Goal: Transaction & Acquisition: Purchase product/service

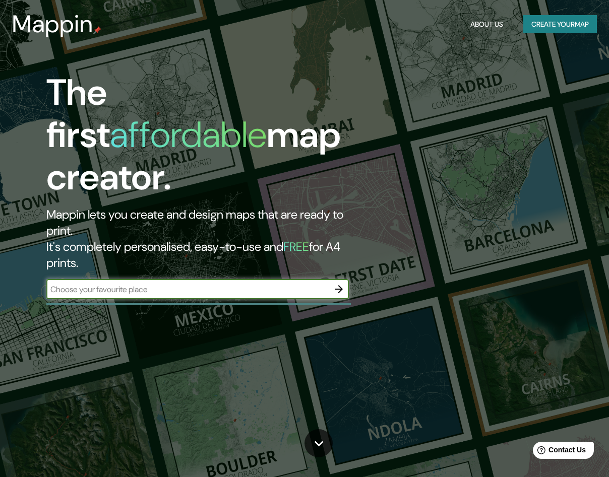
type input "[GEOGRAPHIC_DATA]"
click at [343, 283] on icon "button" at bounding box center [339, 289] width 12 height 12
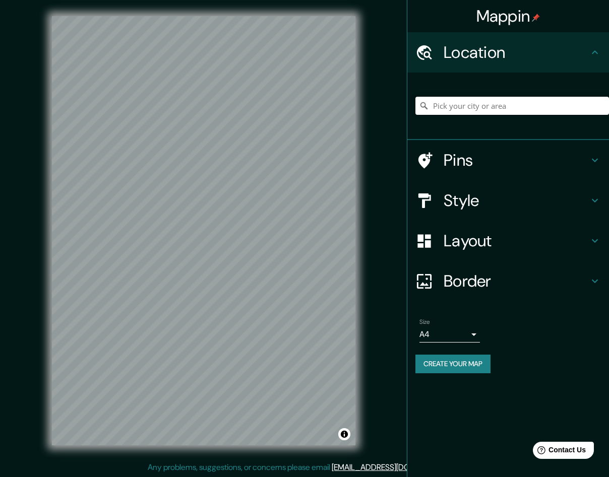
click at [469, 113] on input "Pick your city or area" at bounding box center [512, 106] width 194 height 18
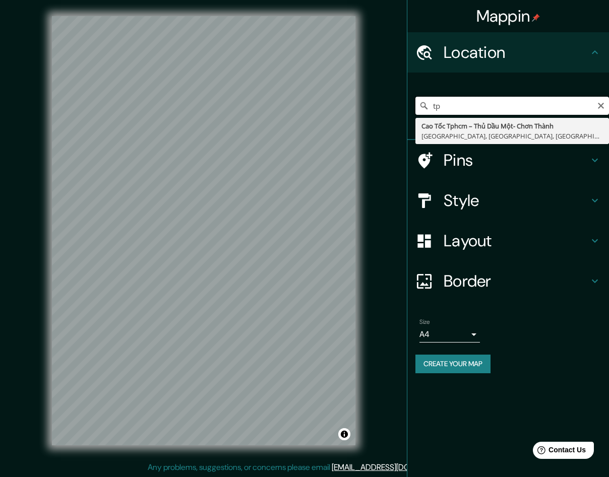
type input "t"
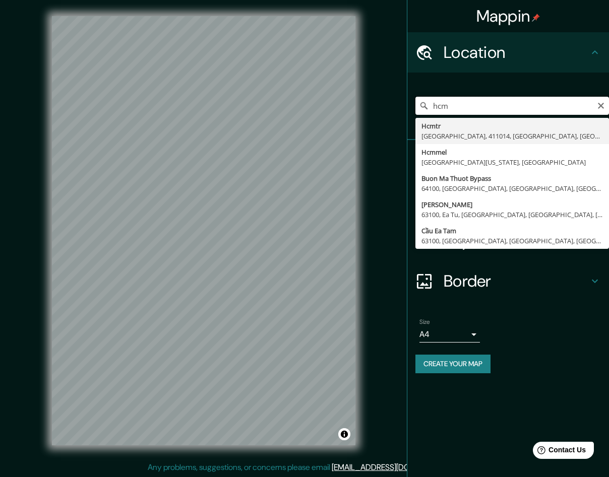
drag, startPoint x: 484, startPoint y: 107, endPoint x: 371, endPoint y: 106, distance: 113.4
click at [371, 106] on div "Mappin Location hcm Hcmtr [GEOGRAPHIC_DATA], 411014, [GEOGRAPHIC_DATA], [GEOGRA…" at bounding box center [304, 239] width 609 height 478
type input "Gò Vấp, [GEOGRAPHIC_DATA], [GEOGRAPHIC_DATA]"
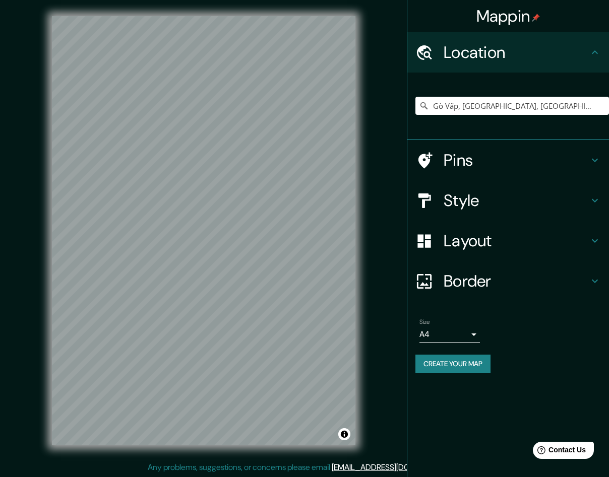
click at [593, 199] on icon at bounding box center [595, 201] width 12 height 12
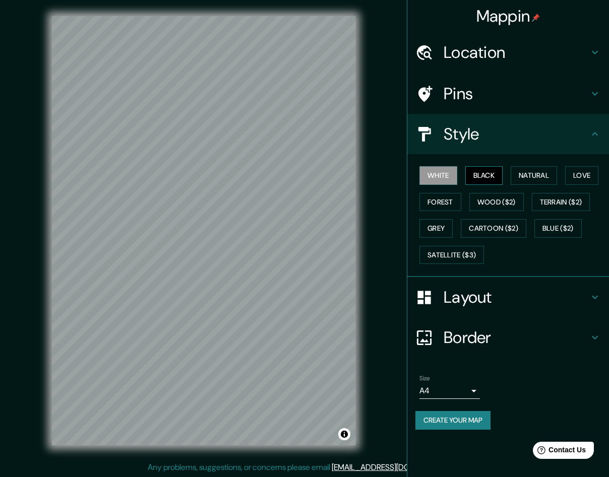
click at [482, 176] on button "Black" at bounding box center [484, 175] width 38 height 19
click at [442, 181] on button "White" at bounding box center [438, 175] width 38 height 19
click at [548, 175] on button "Natural" at bounding box center [534, 175] width 46 height 19
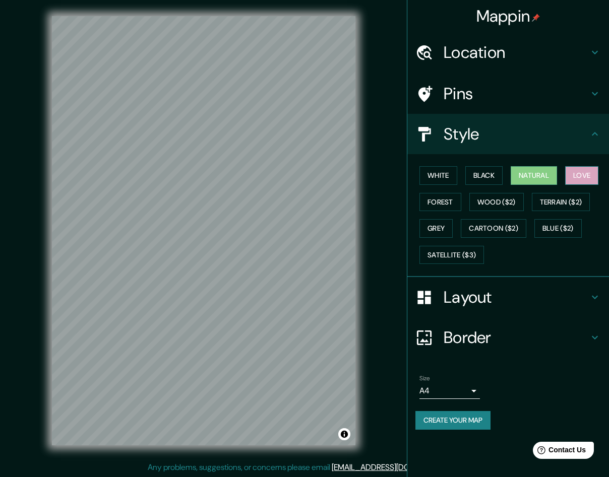
click at [583, 171] on button "Love" at bounding box center [581, 175] width 33 height 19
click at [436, 203] on button "Forest" at bounding box center [440, 202] width 42 height 19
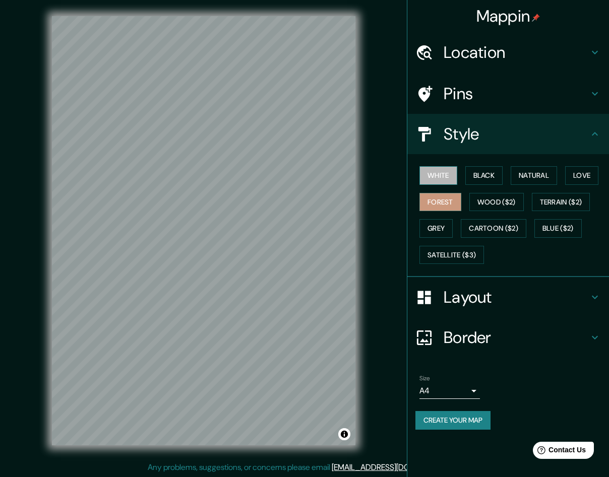
click at [444, 174] on button "White" at bounding box center [438, 175] width 38 height 19
click at [579, 296] on h4 "Layout" at bounding box center [516, 297] width 145 height 20
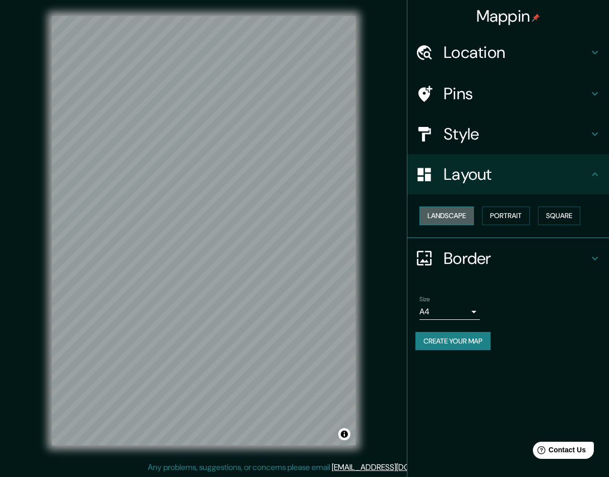
click at [431, 215] on button "Landscape" at bounding box center [446, 216] width 54 height 19
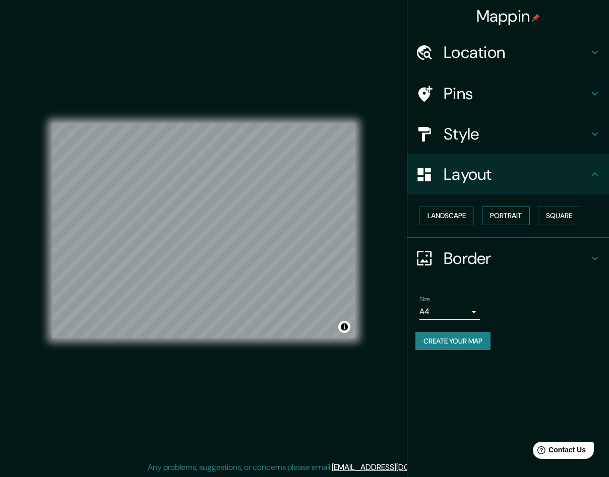
click at [510, 210] on button "Portrait" at bounding box center [506, 216] width 48 height 19
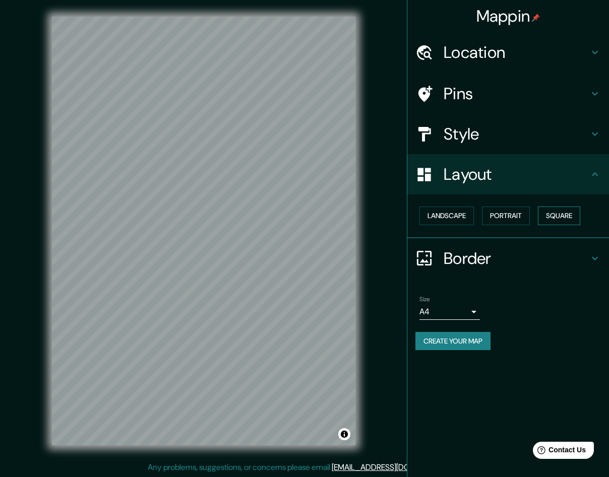
click at [571, 216] on button "Square" at bounding box center [559, 216] width 42 height 19
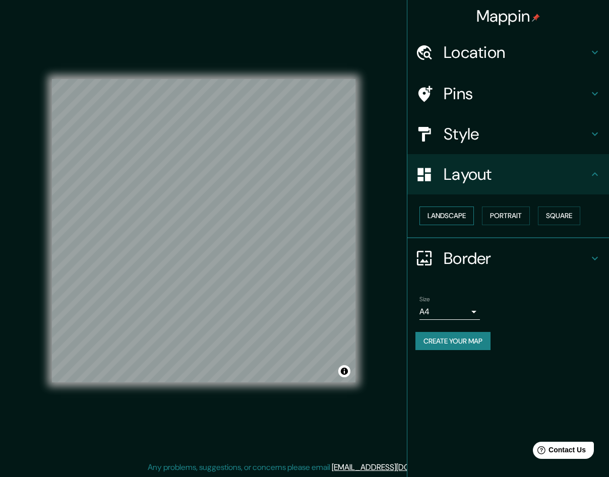
drag, startPoint x: 443, startPoint y: 215, endPoint x: 463, endPoint y: 207, distance: 21.9
click at [442, 215] on button "Landscape" at bounding box center [446, 216] width 54 height 19
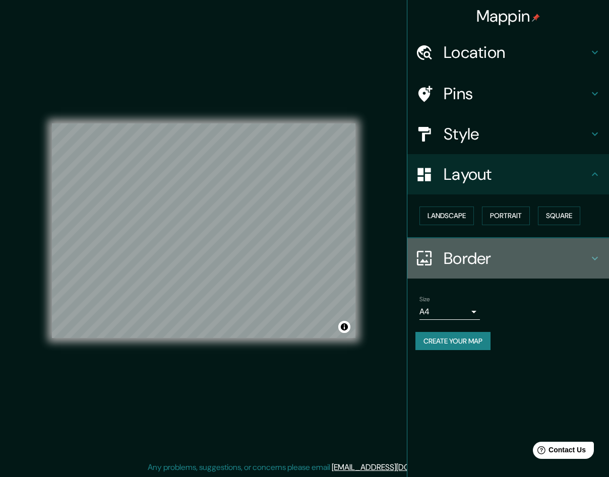
click at [598, 261] on icon at bounding box center [595, 259] width 12 height 12
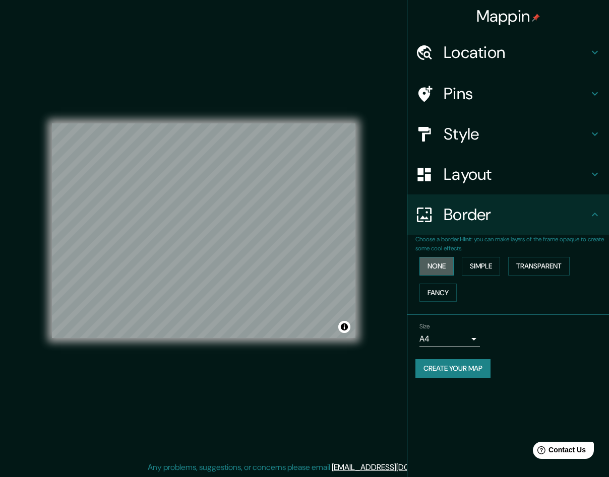
click at [436, 267] on button "None" at bounding box center [436, 266] width 34 height 19
click at [500, 262] on button "Simple" at bounding box center [481, 266] width 38 height 19
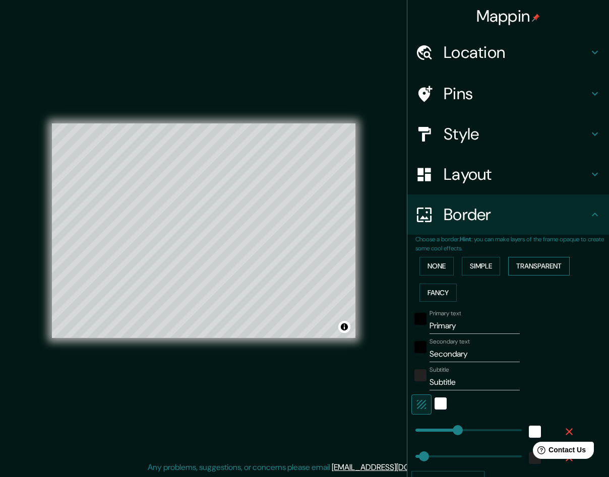
click at [540, 265] on button "Transparent" at bounding box center [539, 266] width 62 height 19
click at [435, 297] on button "Fancy" at bounding box center [437, 293] width 37 height 19
click at [439, 266] on button "None" at bounding box center [436, 266] width 34 height 19
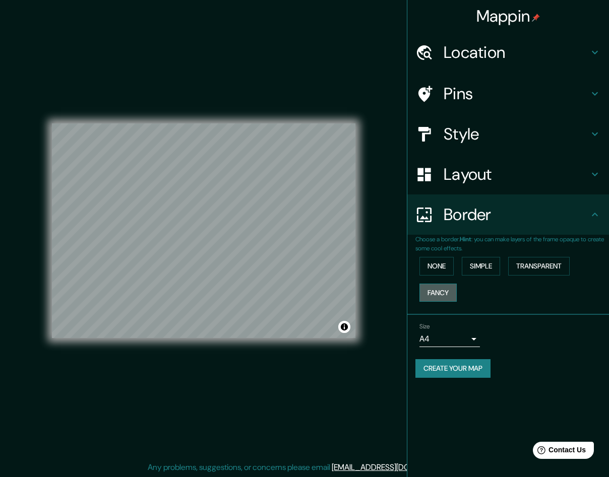
click at [443, 295] on button "Fancy" at bounding box center [437, 293] width 37 height 19
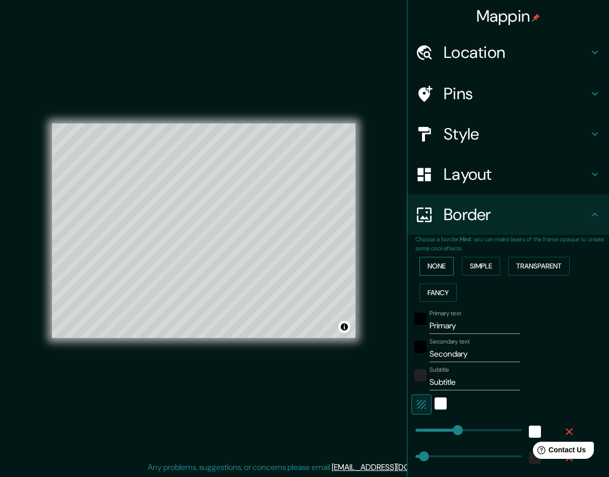
click at [433, 261] on button "None" at bounding box center [436, 266] width 34 height 19
